Goal: Task Accomplishment & Management: Use online tool/utility

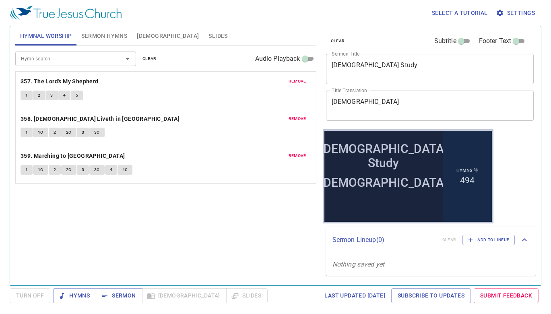
drag, startPoint x: 147, startPoint y: 58, endPoint x: 111, endPoint y: 48, distance: 36.6
click at [147, 58] on span "clear" at bounding box center [150, 58] width 14 height 7
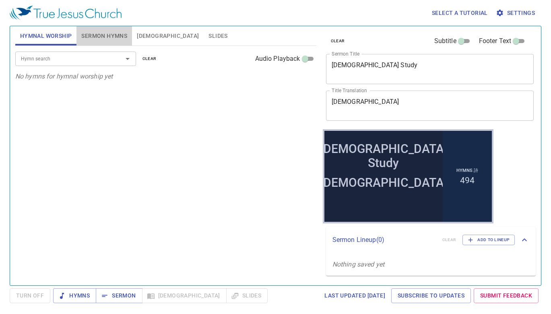
drag, startPoint x: 93, startPoint y: 40, endPoint x: 97, endPoint y: 41, distance: 4.7
click at [95, 41] on span "Sermon Hymns" at bounding box center [104, 36] width 46 height 10
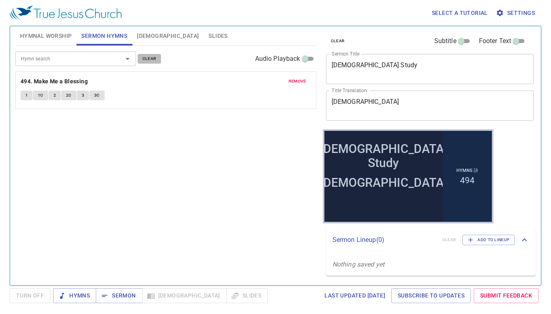
click at [156, 58] on button "clear" at bounding box center [150, 59] width 24 height 10
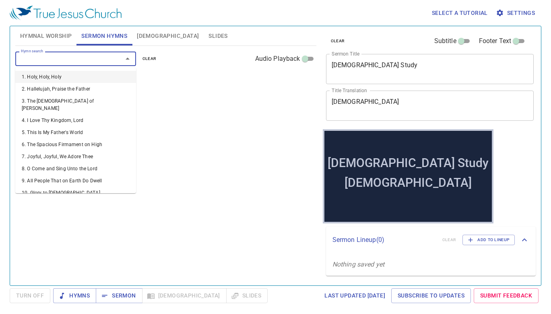
click at [94, 54] on input "Hymn search" at bounding box center [64, 58] width 92 height 9
click at [94, 57] on input "Hymn search" at bounding box center [64, 58] width 92 height 9
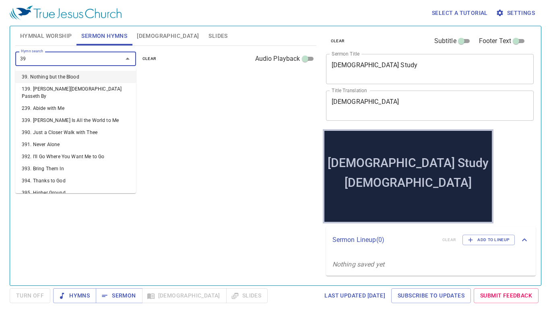
type input "398"
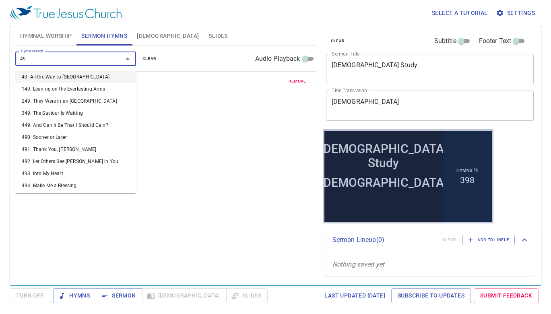
type input "492"
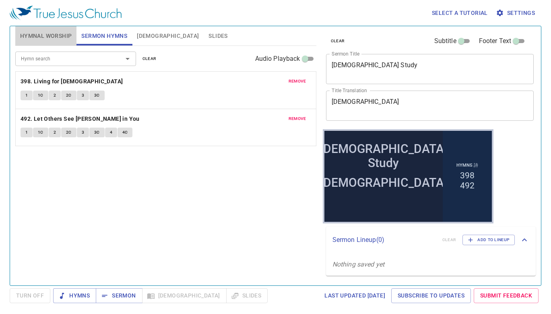
click at [22, 41] on span "Hymnal Worship" at bounding box center [46, 36] width 52 height 10
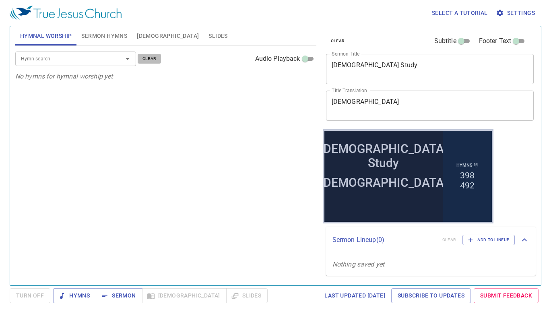
click at [153, 57] on span "clear" at bounding box center [150, 58] width 14 height 7
click at [58, 58] on input "Hymn search" at bounding box center [64, 58] width 92 height 9
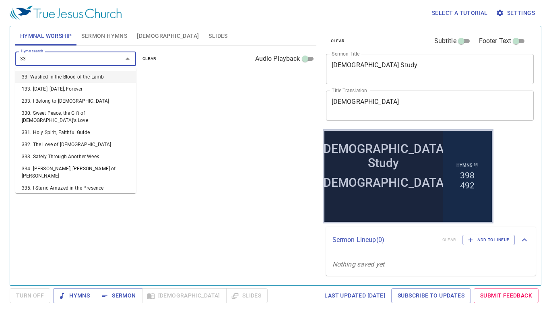
type input "332"
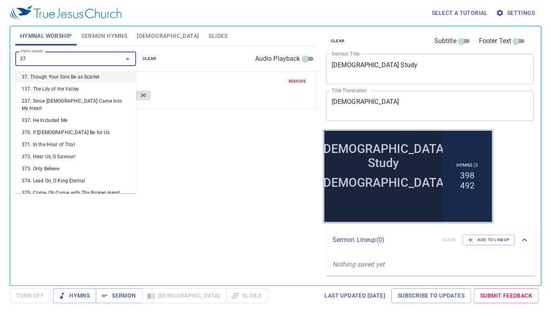
type input "377"
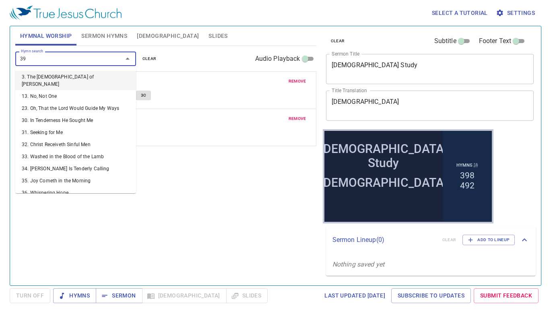
type input "398"
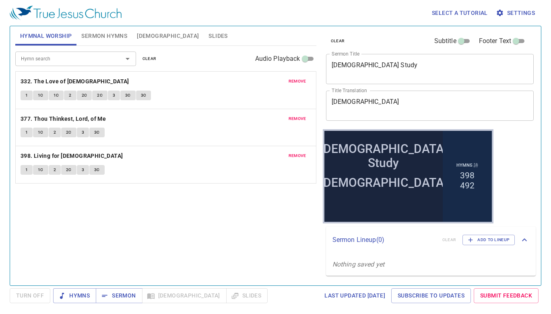
drag, startPoint x: 158, startPoint y: 40, endPoint x: 103, endPoint y: 37, distance: 54.4
click at [103, 37] on div "Hymnal Worship Sermon Hymns Bible Slides Hymn search Hymn search clear Audio Pl…" at bounding box center [275, 152] width 527 height 259
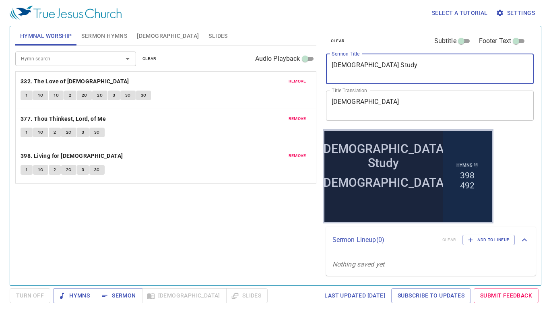
paste textarea "As You Go, Preach"
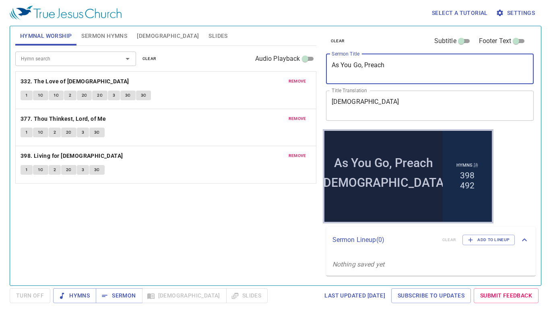
type textarea "As You Go, Preach"
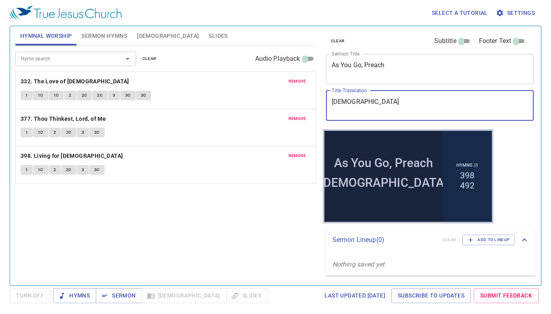
drag, startPoint x: 376, startPoint y: 103, endPoint x: 250, endPoint y: 83, distance: 128.1
click at [245, 83] on div "Hymnal Worship Sermon Hymns Bible Slides Hymn search Hymn search clear Audio Pl…" at bounding box center [275, 152] width 527 height 259
paste textarea "隨走隨傳"
type textarea "隨走隨傳"
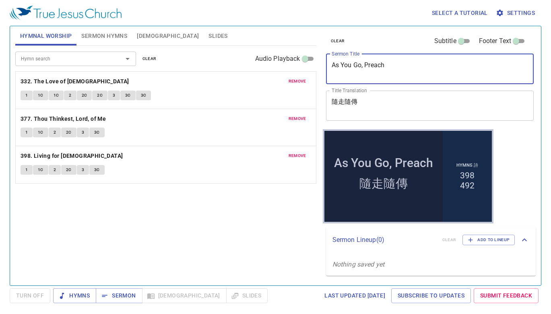
drag, startPoint x: 416, startPoint y: 66, endPoint x: 318, endPoint y: 61, distance: 98.0
click at [318, 61] on div "Hymnal Worship Sermon Hymns Bible Slides Hymn search Hymn search clear Audio Pl…" at bounding box center [275, 152] width 527 height 259
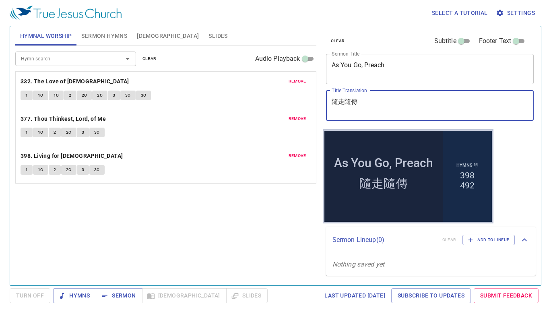
drag, startPoint x: 392, startPoint y: 104, endPoint x: 312, endPoint y: 99, distance: 80.3
click at [312, 99] on div "Hymnal Worship Sermon Hymns Bible Slides Hymn search Hymn search clear Audio Pl…" at bounding box center [275, 152] width 527 height 259
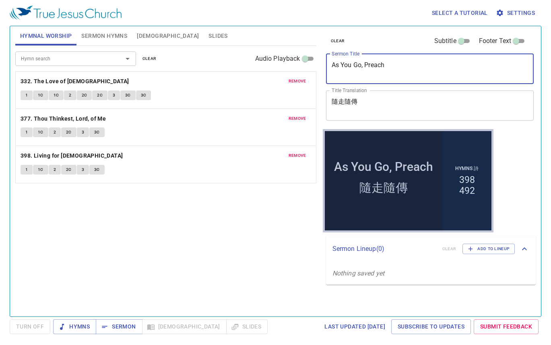
drag, startPoint x: 432, startPoint y: 71, endPoint x: 280, endPoint y: 53, distance: 153.7
click at [280, 53] on div "Hymnal Worship Sermon Hymns Bible Slides Hymn search Hymn search clear Audio Pl…" at bounding box center [275, 168] width 527 height 291
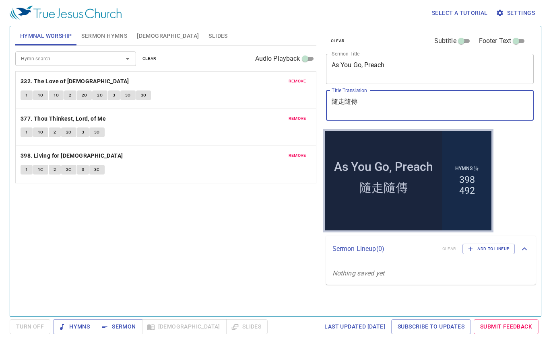
drag, startPoint x: 366, startPoint y: 104, endPoint x: 315, endPoint y: 98, distance: 51.1
click at [315, 98] on div "Hymnal Worship Sermon Hymns Bible Slides Hymn search Hymn search clear Audio Pl…" at bounding box center [275, 168] width 527 height 291
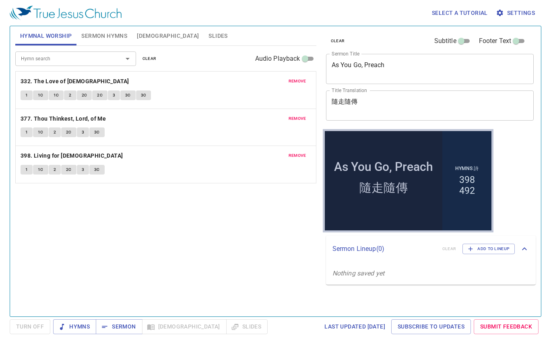
click at [126, 40] on span "Sermon Hymns" at bounding box center [104, 36] width 46 height 10
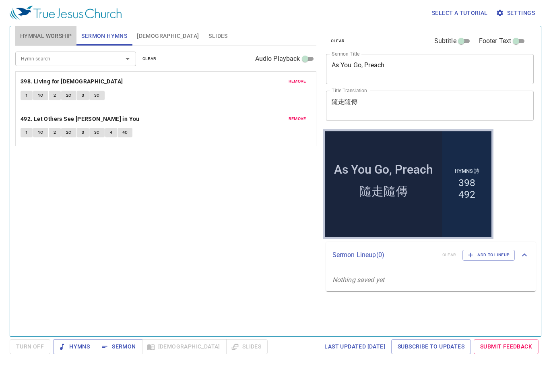
click at [49, 45] on button "Hymnal Worship" at bounding box center [46, 35] width 62 height 19
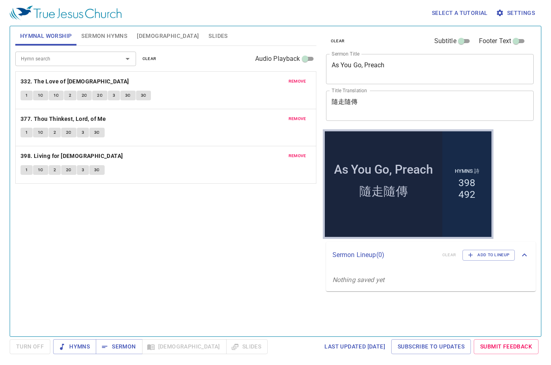
click at [49, 45] on span at bounding box center [46, 45] width 62 height 2
click at [301, 157] on span "remove" at bounding box center [298, 155] width 18 height 7
click at [94, 63] on input "Hymn search" at bounding box center [64, 58] width 92 height 9
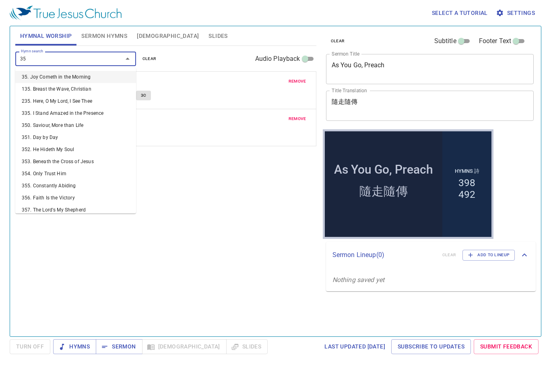
type input "353"
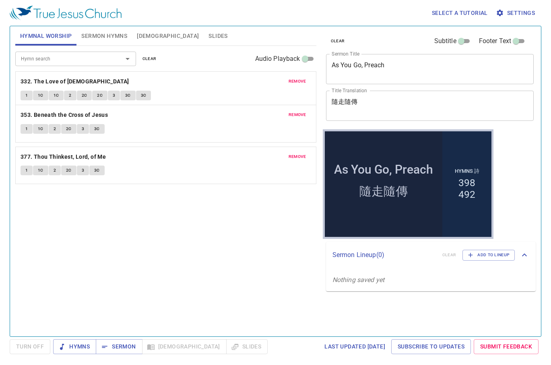
drag, startPoint x: 123, startPoint y: 160, endPoint x: 131, endPoint y: 112, distance: 49.4
click at [131, 112] on div "remove 332. The Love of God 1 1C 1C 2 2C 2C 3 3C 3C remove 377. Thou Thinkest, …" at bounding box center [165, 127] width 301 height 112
click at [163, 229] on div "Hymn search Hymn search clear Audio Playback remove 332. The Love of God 1 1C 1…" at bounding box center [165, 187] width 301 height 283
click at [99, 215] on div "Hymn search Hymn search clear Audio Playback remove 332. The Love of God 1 1C 1…" at bounding box center [165, 187] width 301 height 283
click at [52, 80] on b "332. The Love of [DEMOGRAPHIC_DATA]" at bounding box center [75, 81] width 109 height 10
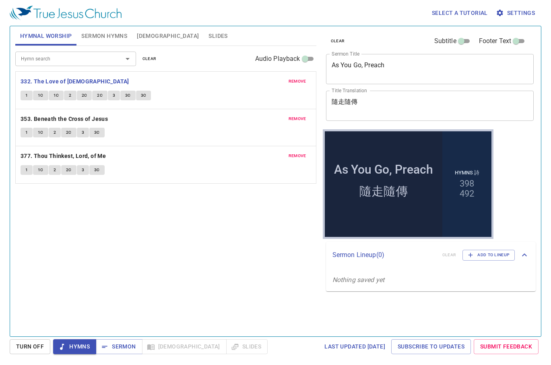
click at [25, 335] on span "Turn Off" at bounding box center [30, 346] width 28 height 10
click at [85, 223] on div "Hymn search Hymn search clear Audio Playback remove 332. The Love of God 1 1C 1…" at bounding box center [165, 187] width 301 height 283
click at [63, 79] on b "332. The Love of [DEMOGRAPHIC_DATA]" at bounding box center [75, 81] width 109 height 10
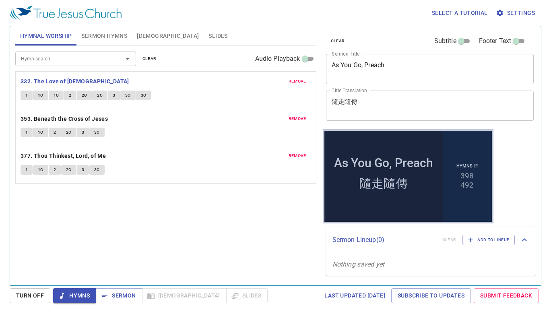
click at [188, 259] on div "Hymn search Hymn search clear Audio Playback remove 332. The Love of God 1 1C 1…" at bounding box center [165, 162] width 301 height 233
click at [56, 80] on b "332. The Love of [DEMOGRAPHIC_DATA]" at bounding box center [75, 81] width 109 height 10
click at [31, 96] on button "1" at bounding box center [27, 96] width 12 height 10
click at [39, 94] on span "1C" at bounding box center [41, 95] width 6 height 7
click at [58, 94] on span "1C" at bounding box center [57, 95] width 6 height 7
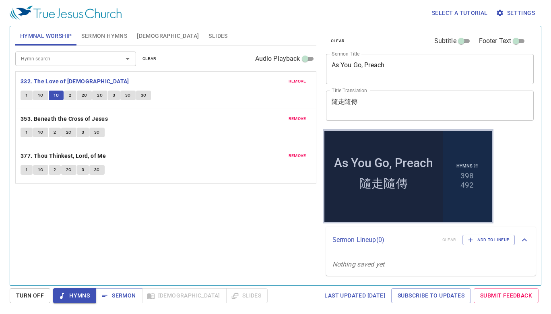
click at [71, 93] on span "2" at bounding box center [70, 95] width 2 height 7
click at [83, 93] on span "2C" at bounding box center [85, 95] width 6 height 7
click at [99, 97] on span "2C" at bounding box center [100, 95] width 6 height 7
click at [114, 94] on span "3" at bounding box center [114, 95] width 2 height 7
click at [126, 95] on span "3C" at bounding box center [128, 95] width 6 height 7
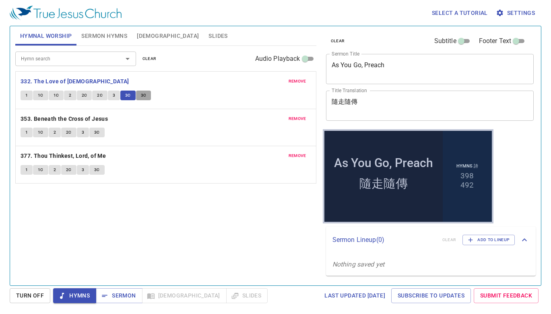
click at [141, 94] on span "3C" at bounding box center [144, 95] width 6 height 7
click at [95, 118] on b "353. Beneath the Cross of Jesus" at bounding box center [64, 119] width 87 height 10
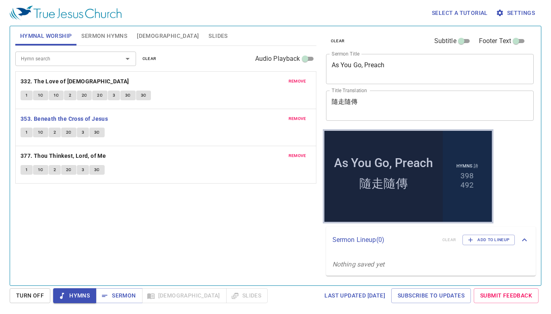
click at [28, 134] on button "1" at bounding box center [27, 133] width 12 height 10
click at [44, 134] on button "1C" at bounding box center [40, 133] width 15 height 10
click at [57, 131] on button "2" at bounding box center [55, 133] width 12 height 10
click at [72, 133] on button "2C" at bounding box center [68, 133] width 15 height 10
click at [83, 129] on span "3" at bounding box center [83, 132] width 2 height 7
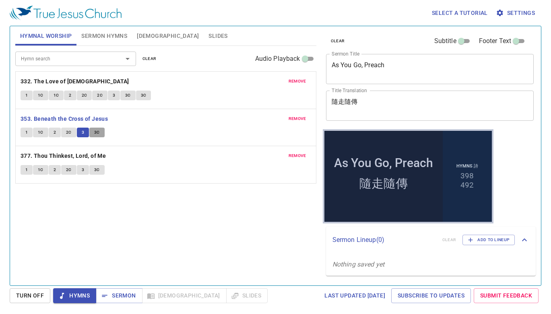
drag, startPoint x: 93, startPoint y: 131, endPoint x: 102, endPoint y: 132, distance: 9.3
click at [97, 132] on button "3C" at bounding box center [96, 133] width 15 height 10
click at [82, 157] on b "377. Thou Thinkest, Lord, of Me" at bounding box center [63, 156] width 85 height 10
click at [28, 169] on span "1" at bounding box center [26, 169] width 2 height 7
click at [45, 169] on button "1C" at bounding box center [40, 170] width 15 height 10
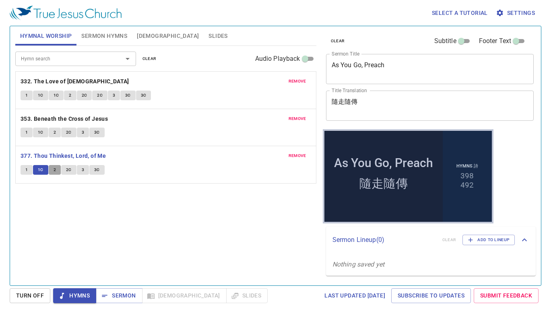
click at [57, 167] on button "2" at bounding box center [55, 170] width 12 height 10
click at [68, 170] on span "2C" at bounding box center [69, 169] width 6 height 7
click at [82, 169] on span "3" at bounding box center [83, 169] width 2 height 7
click at [97, 171] on span "3C" at bounding box center [97, 169] width 6 height 7
click at [118, 34] on span "Sermon Hymns" at bounding box center [104, 36] width 46 height 10
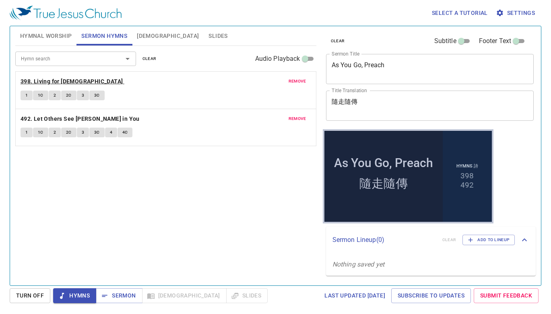
click at [67, 85] on b "398. Living for [DEMOGRAPHIC_DATA]" at bounding box center [72, 81] width 103 height 10
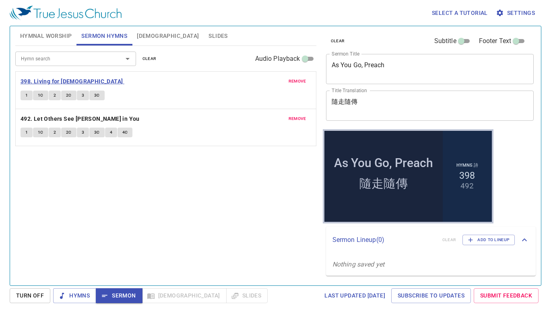
click at [29, 83] on b "398. Living for [DEMOGRAPHIC_DATA]" at bounding box center [72, 81] width 103 height 10
click at [25, 97] on button "1" at bounding box center [27, 96] width 12 height 10
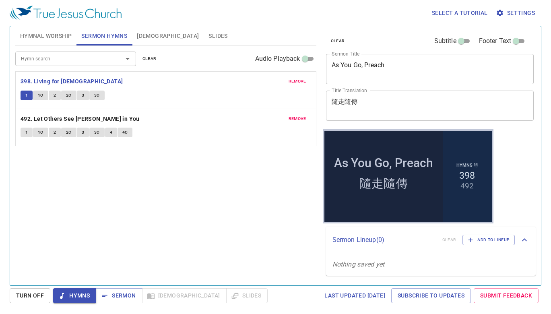
click at [43, 96] on span "1C" at bounding box center [41, 95] width 6 height 7
click at [56, 97] on span "2" at bounding box center [55, 95] width 2 height 7
click at [67, 97] on span "2C" at bounding box center [69, 95] width 6 height 7
click at [83, 95] on span "3" at bounding box center [83, 95] width 2 height 7
click at [98, 99] on span "3C" at bounding box center [97, 95] width 6 height 7
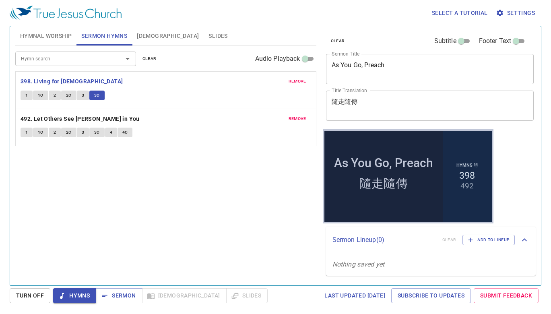
click at [65, 79] on b "398. Living for [DEMOGRAPHIC_DATA]" at bounding box center [72, 81] width 103 height 10
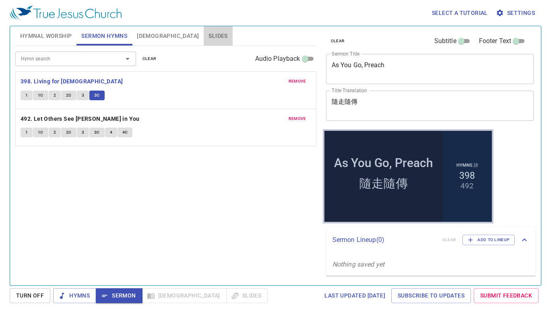
click at [209, 37] on span "Slides" at bounding box center [218, 36] width 19 height 10
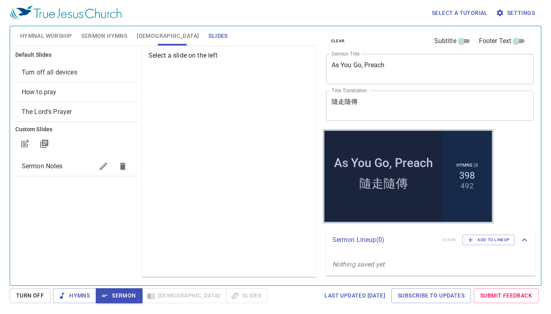
click at [95, 94] on span "How to pray" at bounding box center [77, 92] width 111 height 10
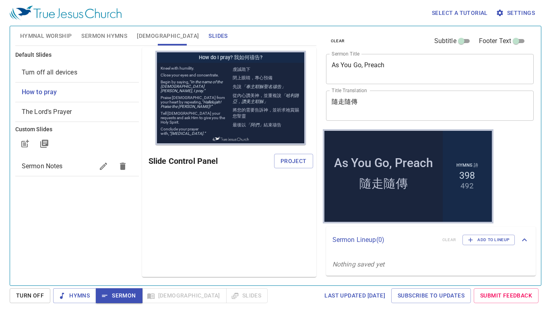
click at [304, 170] on div "Slide Control Panel Project" at bounding box center [231, 160] width 165 height 19
click at [307, 157] on button "Project" at bounding box center [293, 161] width 39 height 15
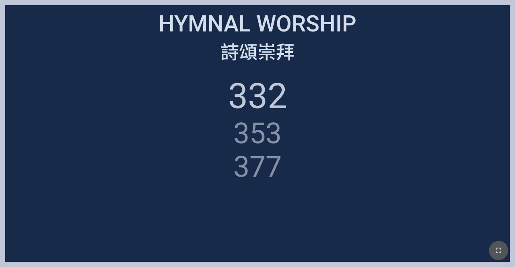
click at [322, 249] on icon "button" at bounding box center [499, 250] width 10 height 10
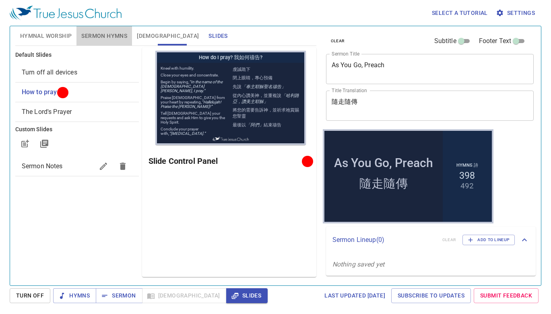
click at [105, 30] on button "Sermon Hymns" at bounding box center [104, 35] width 56 height 19
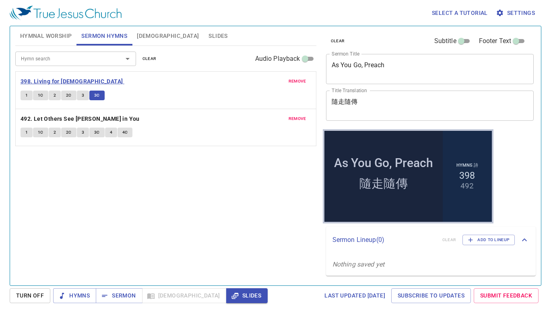
click at [71, 79] on b "398. Living for [DEMOGRAPHIC_DATA]" at bounding box center [72, 81] width 103 height 10
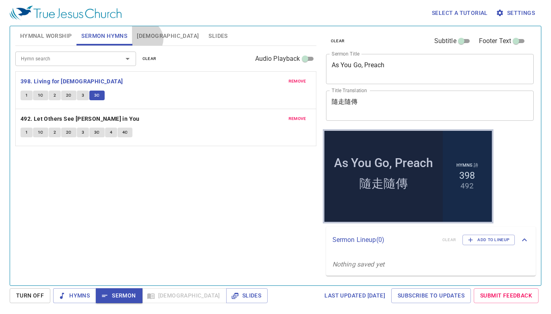
click at [145, 39] on span "[DEMOGRAPHIC_DATA]" at bounding box center [168, 36] width 62 height 10
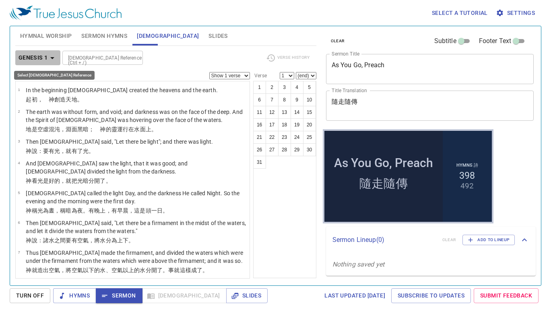
click at [50, 57] on icon "button" at bounding box center [53, 58] width 10 height 10
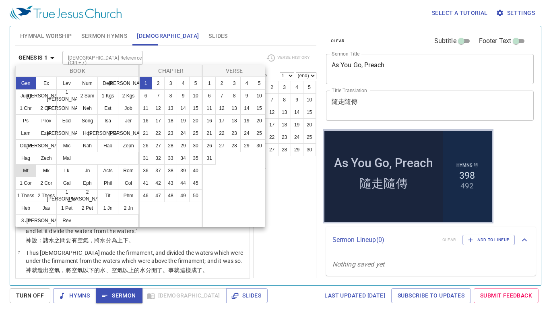
click at [31, 167] on button "Mt" at bounding box center [25, 170] width 21 height 13
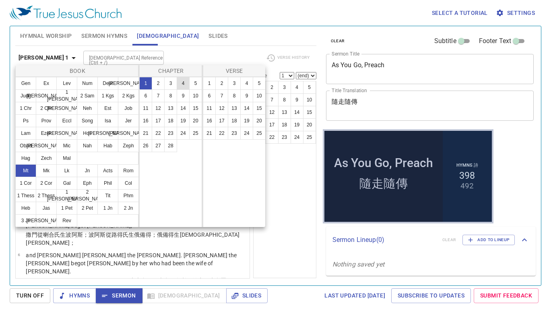
click at [185, 83] on button "4" at bounding box center [183, 83] width 13 height 13
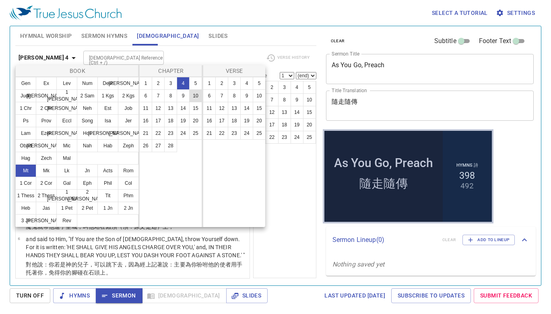
click at [197, 99] on button "10" at bounding box center [195, 95] width 13 height 13
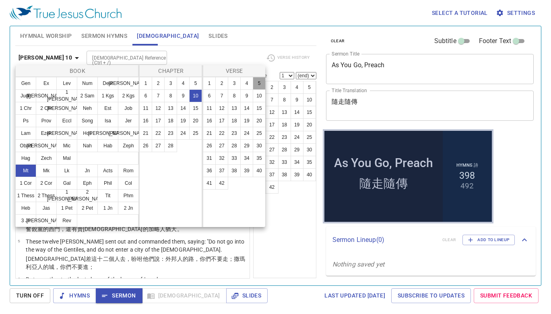
click at [260, 83] on button "5" at bounding box center [259, 83] width 13 height 13
select select "5"
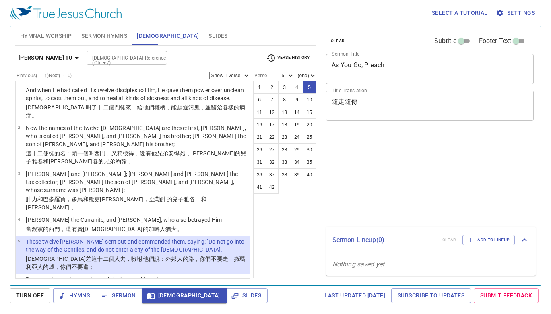
select select "5"
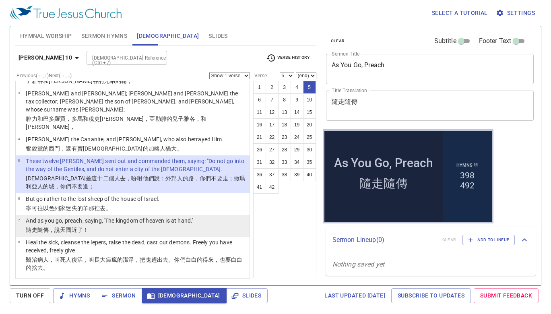
scroll to position [201, 0]
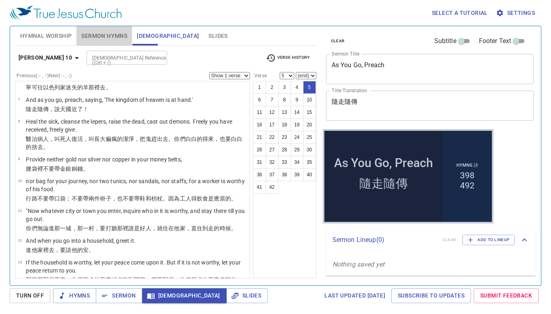
click at [122, 34] on span "Sermon Hymns" at bounding box center [104, 36] width 46 height 10
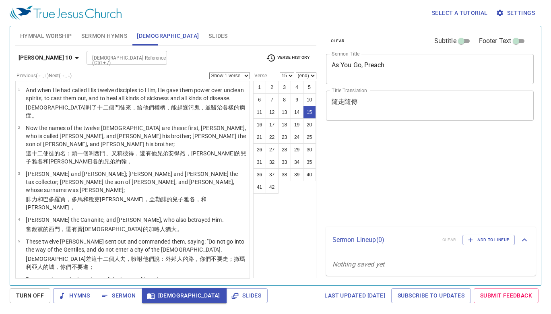
select select "15"
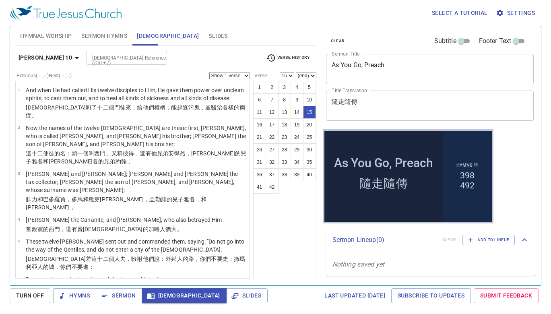
scroll to position [345, 0]
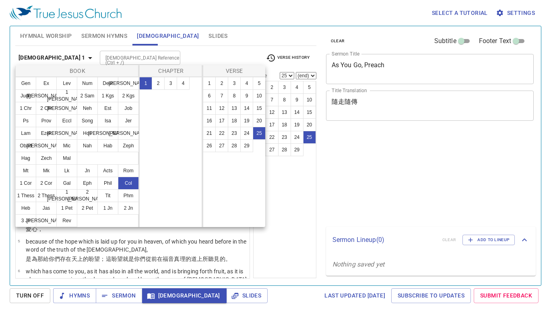
select select "25"
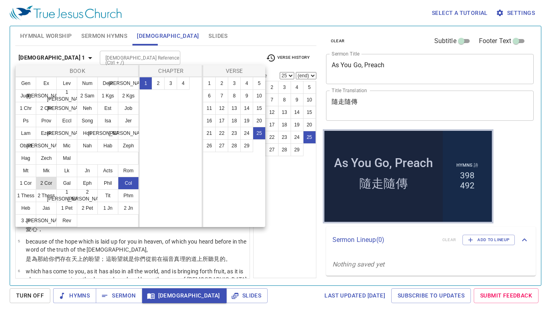
scroll to position [691, 0]
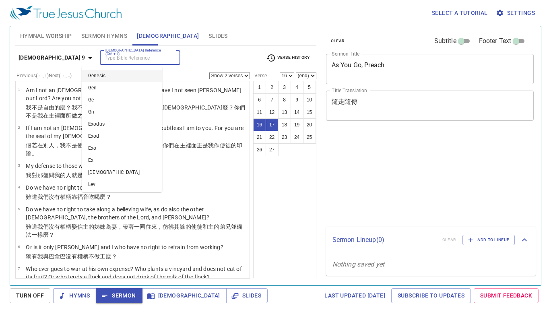
select select "2"
select select "16"
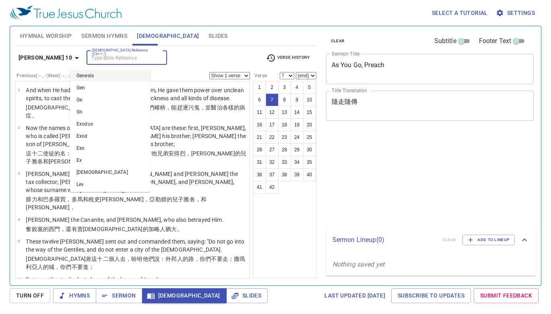
select select "7"
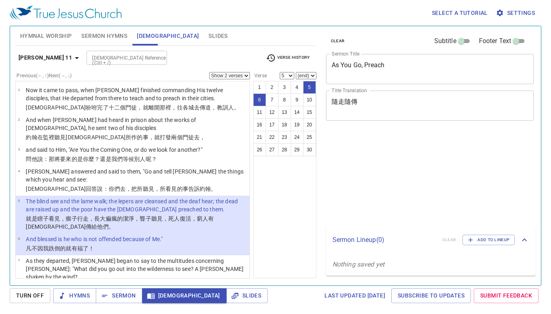
select select "2"
select select "5"
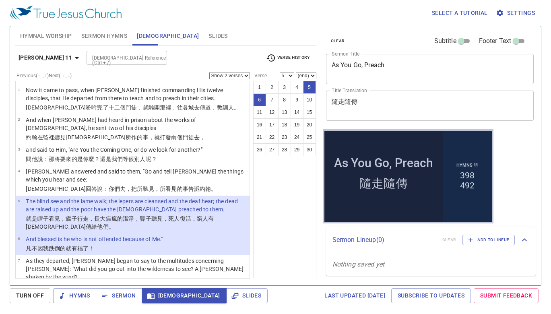
scroll to position [40, 0]
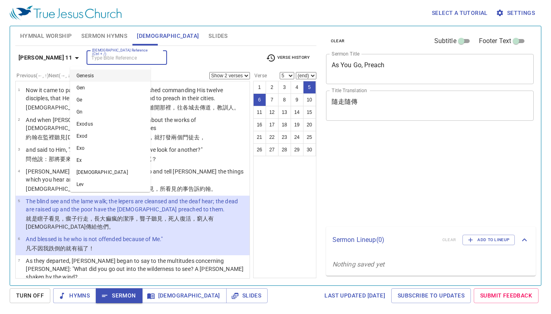
select select "2"
select select "5"
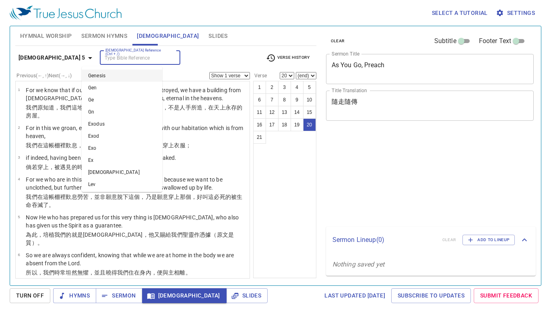
select select "20"
